Goal: Navigation & Orientation: Understand site structure

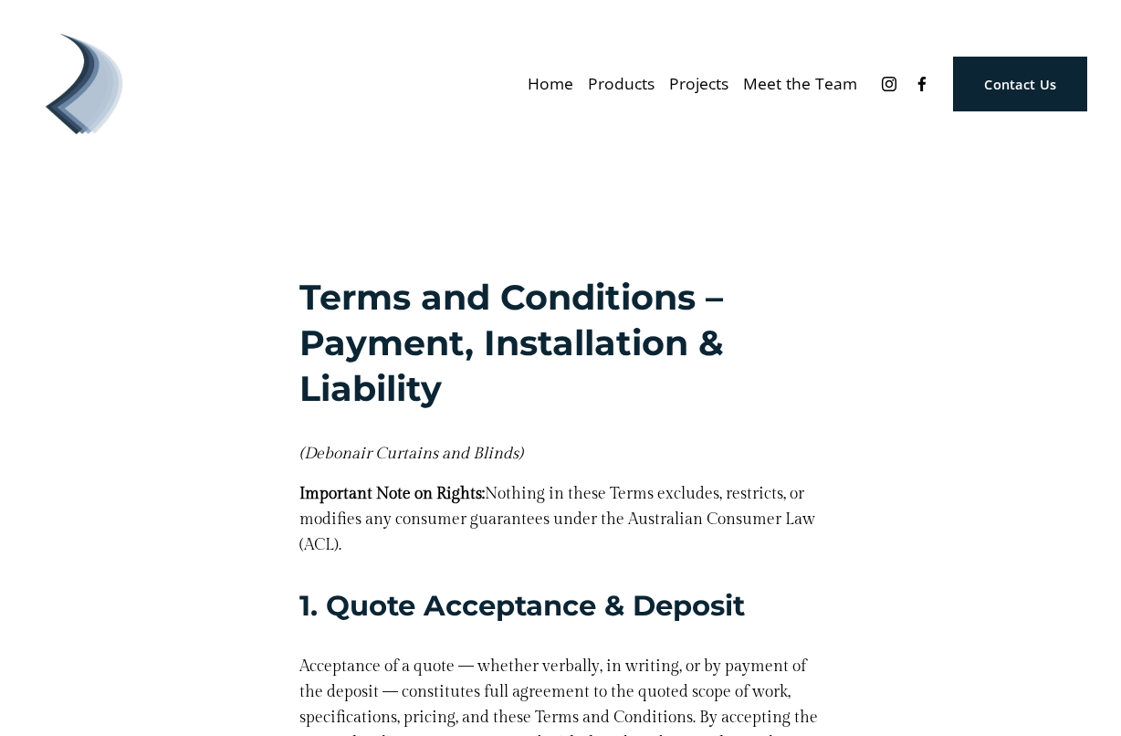
click at [556, 84] on link "Home" at bounding box center [551, 84] width 46 height 32
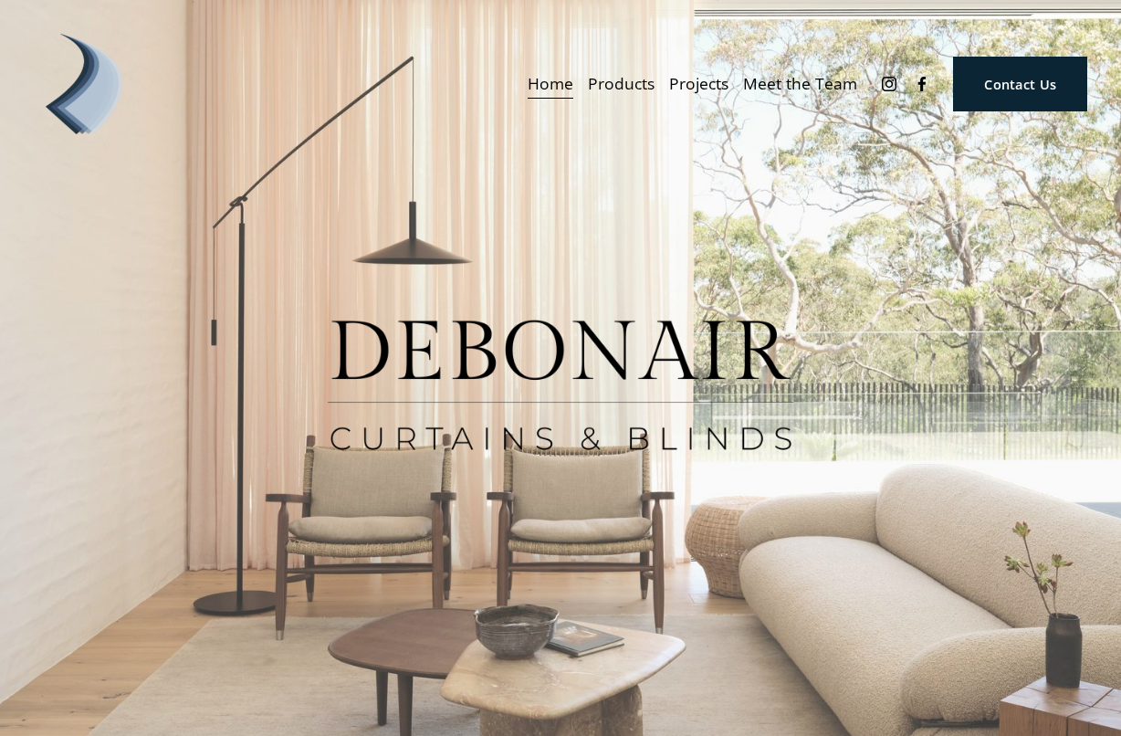
click at [792, 85] on link "Meet the Team" at bounding box center [800, 84] width 114 height 32
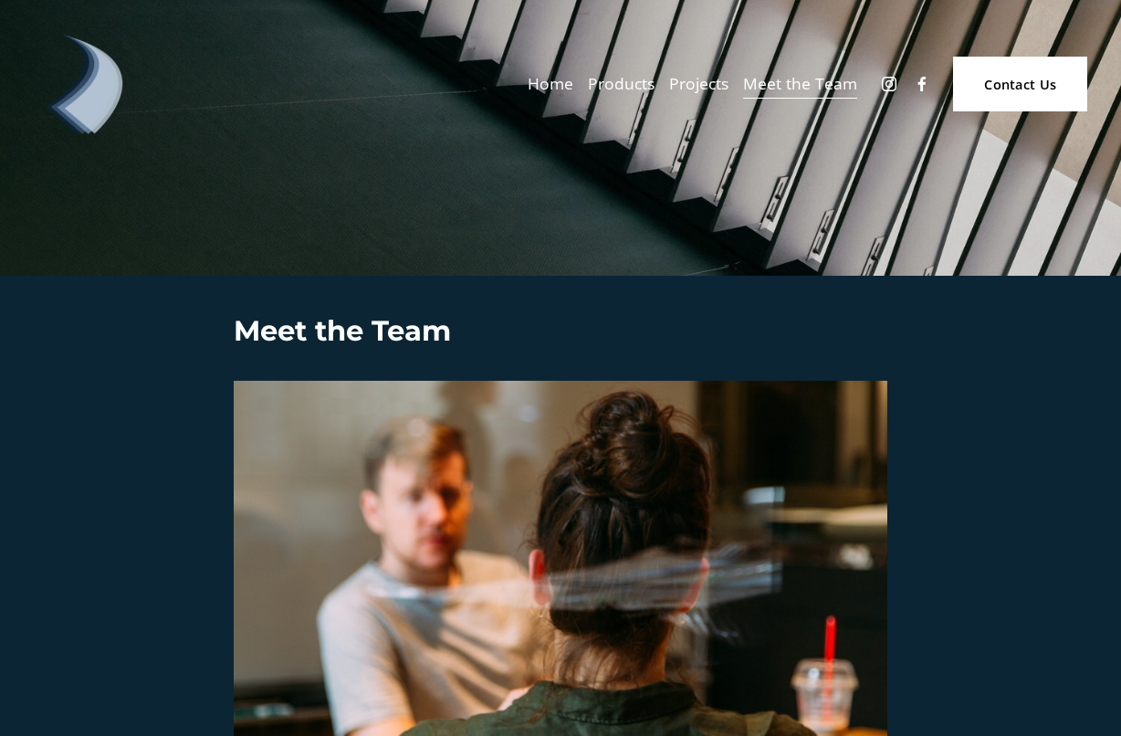
click at [713, 86] on link "Projects" at bounding box center [698, 84] width 59 height 32
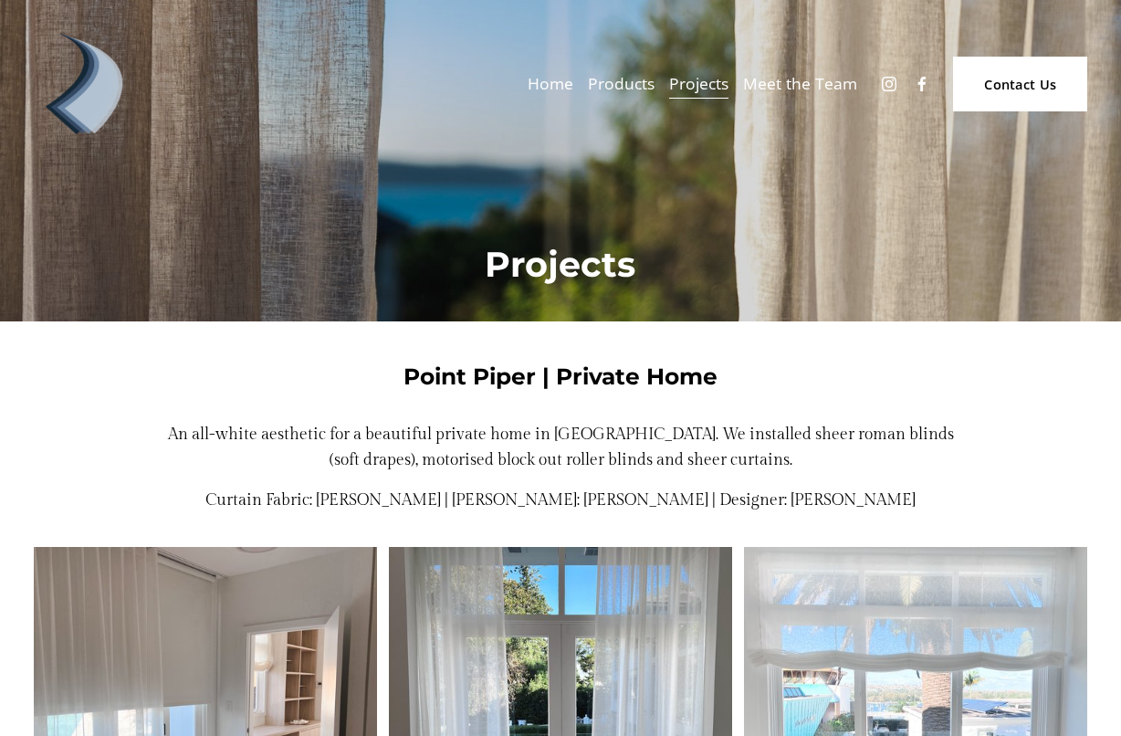
click at [632, 78] on span "Products" at bounding box center [621, 83] width 67 height 28
click at [624, 82] on span "Products" at bounding box center [621, 83] width 67 height 28
click at [545, 74] on link "Home" at bounding box center [551, 84] width 46 height 32
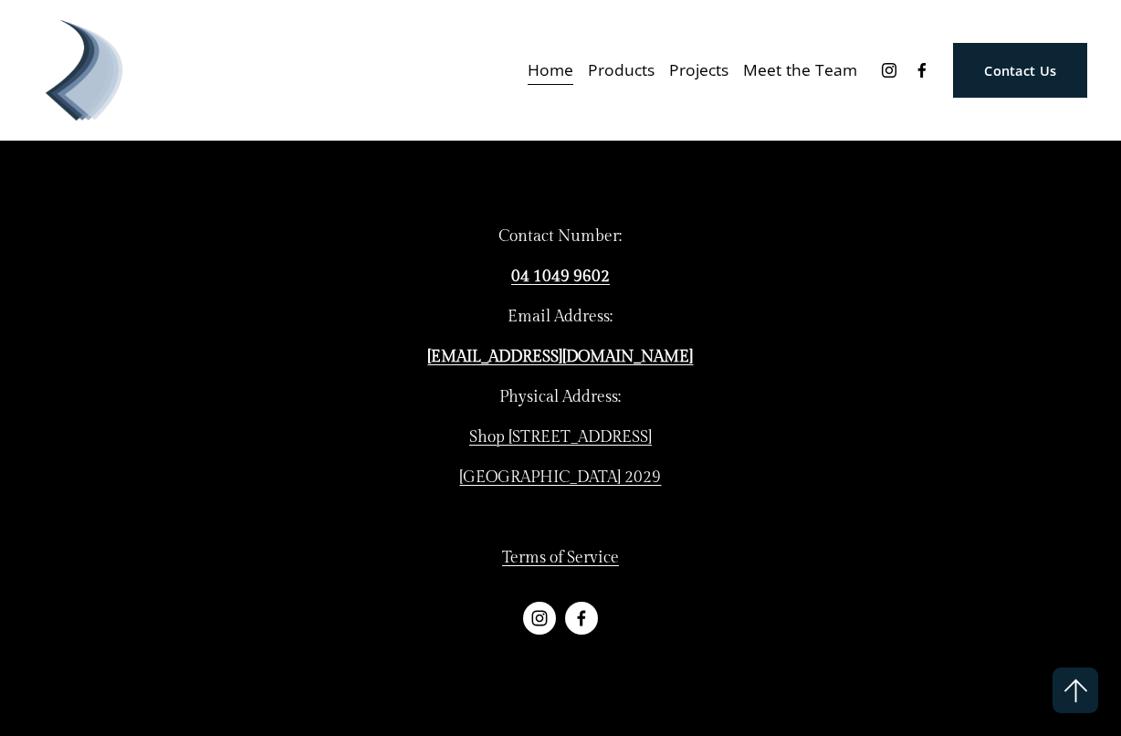
scroll to position [4544, 0]
